Goal: Book appointment/travel/reservation

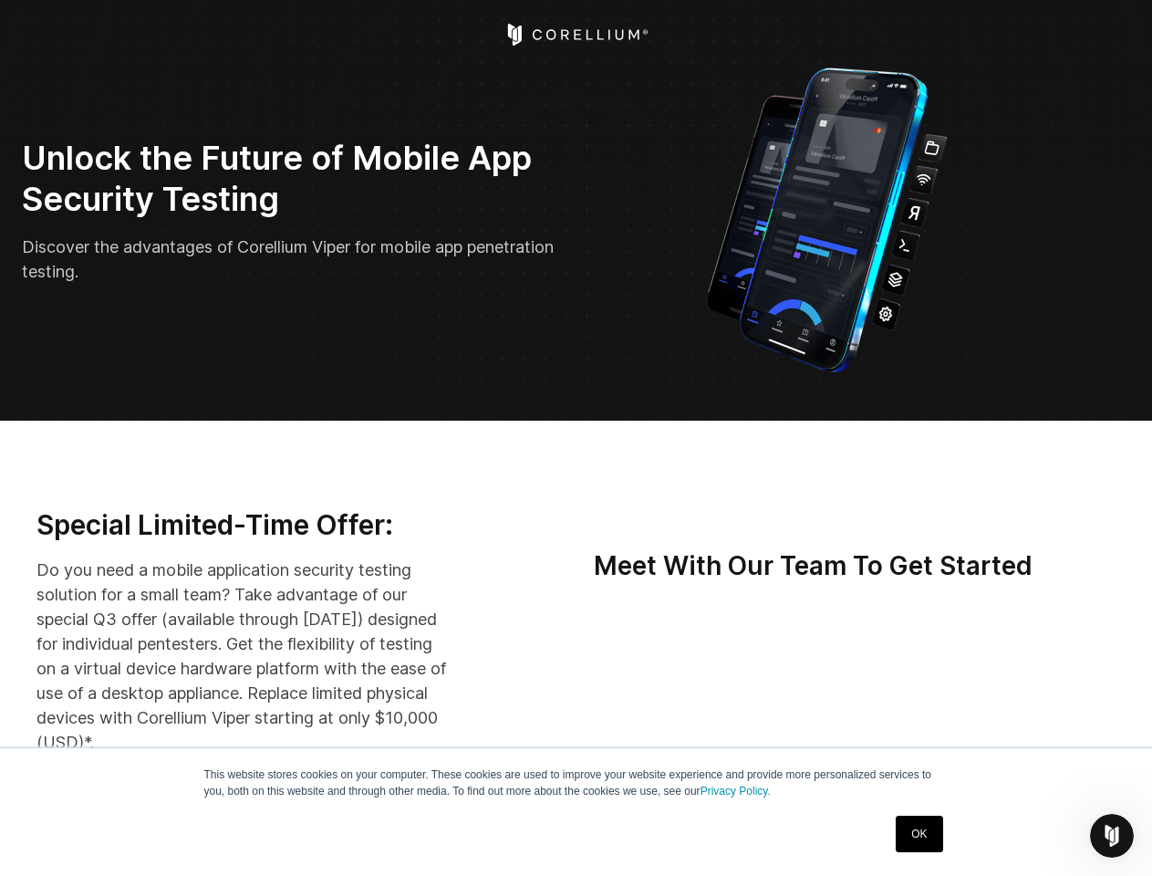
click at [1112, 835] on icon "Open Intercom Messenger" at bounding box center [1112, 836] width 30 height 30
